Goal: Register for event/course

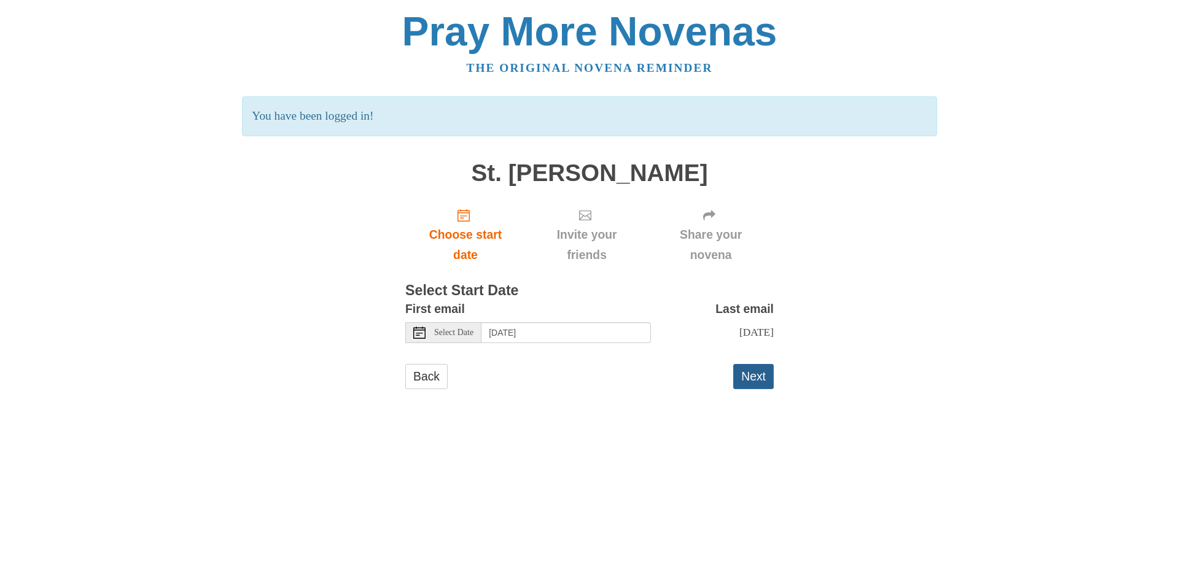
click at [743, 369] on button "Next" at bounding box center [753, 376] width 41 height 25
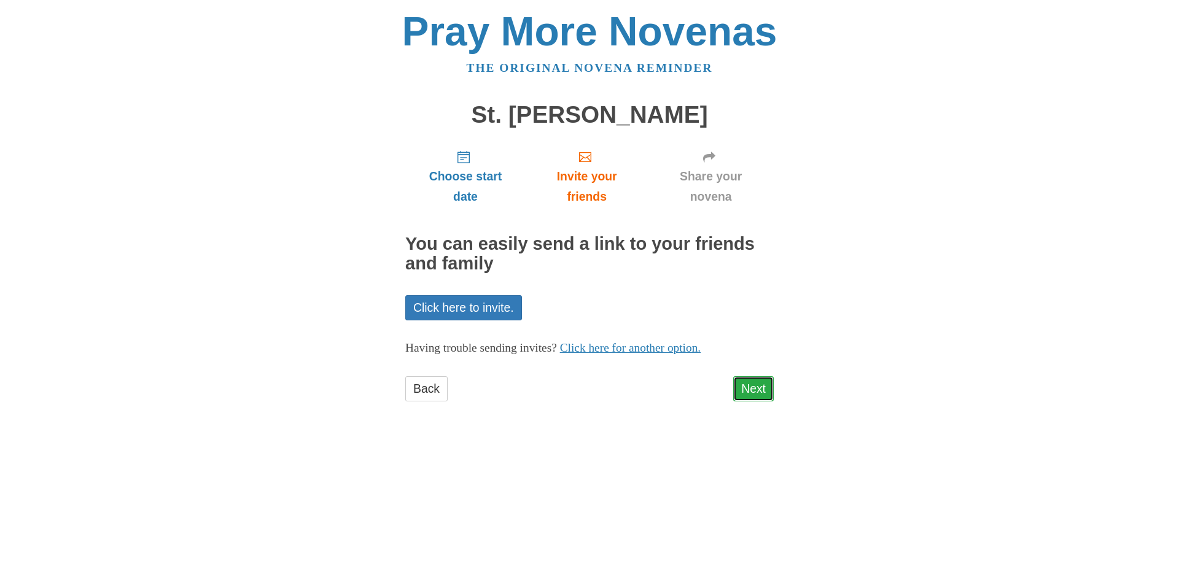
click at [755, 391] on link "Next" at bounding box center [753, 388] width 41 height 25
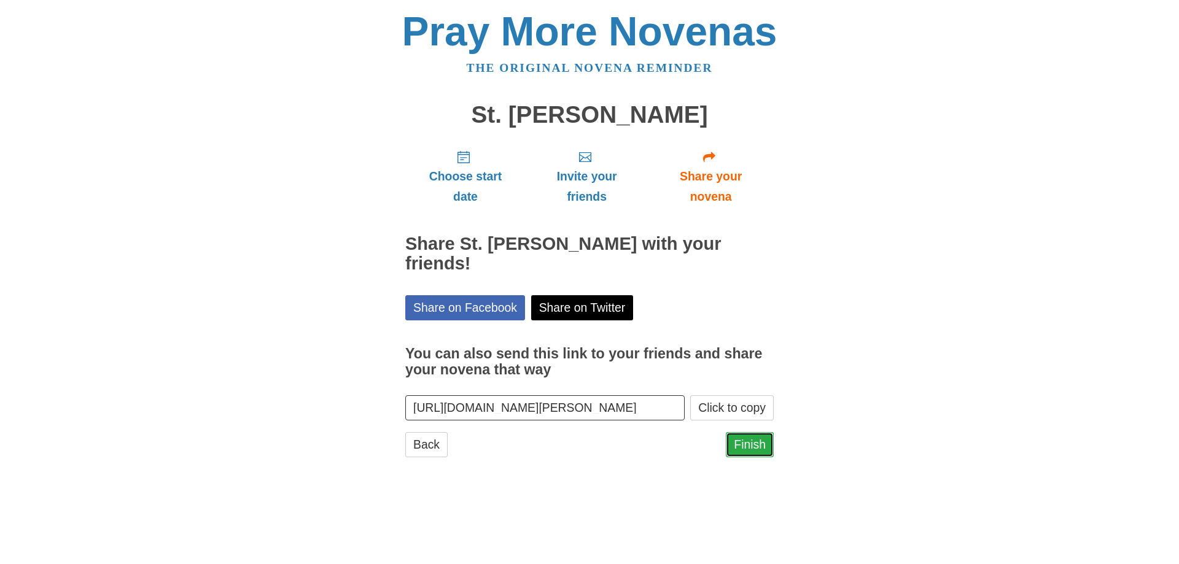
click at [752, 450] on link "Finish" at bounding box center [750, 444] width 48 height 25
